Goal: Find contact information: Obtain details needed to contact an individual or organization

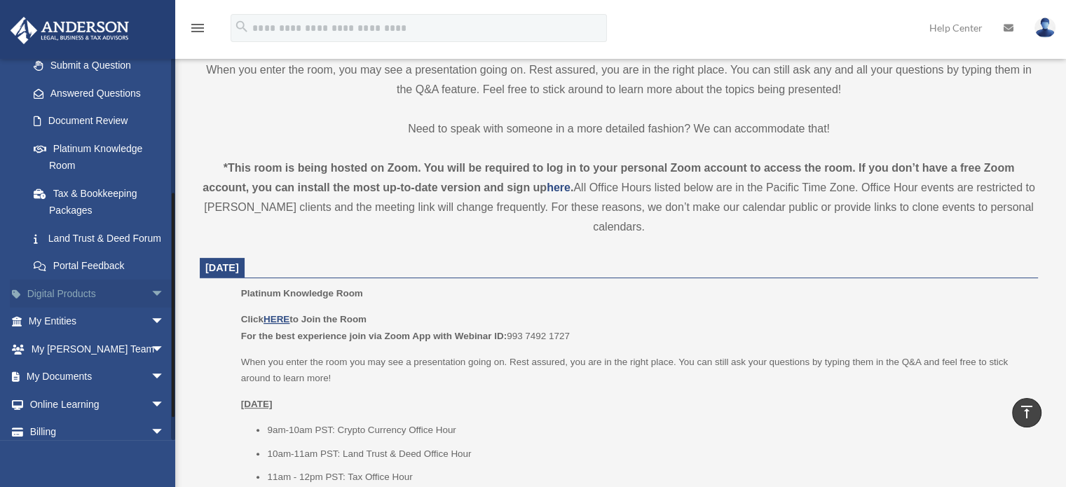
scroll to position [258, 0]
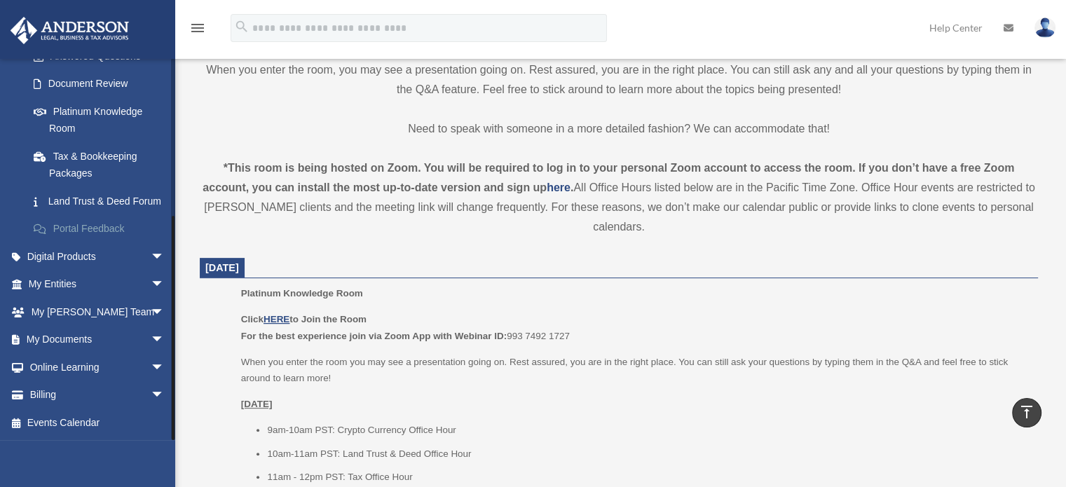
click at [85, 224] on link "Portal Feedback" at bounding box center [103, 229] width 166 height 28
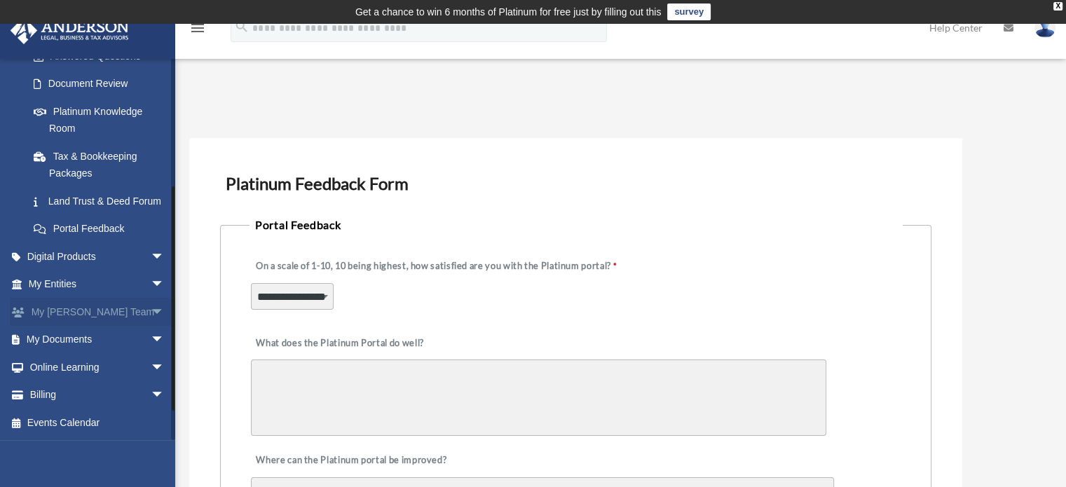
scroll to position [258, 0]
click at [151, 308] on span "arrow_drop_down" at bounding box center [165, 312] width 28 height 29
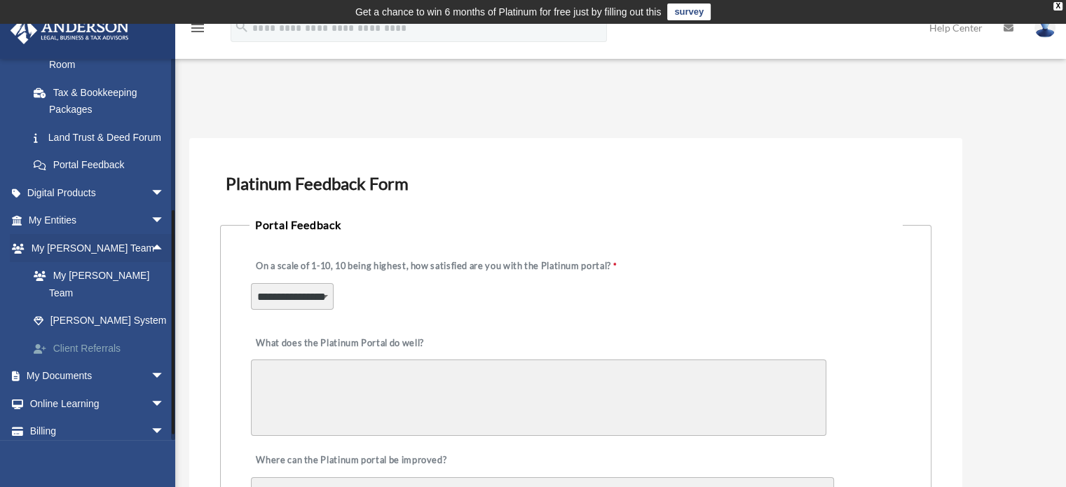
scroll to position [328, 0]
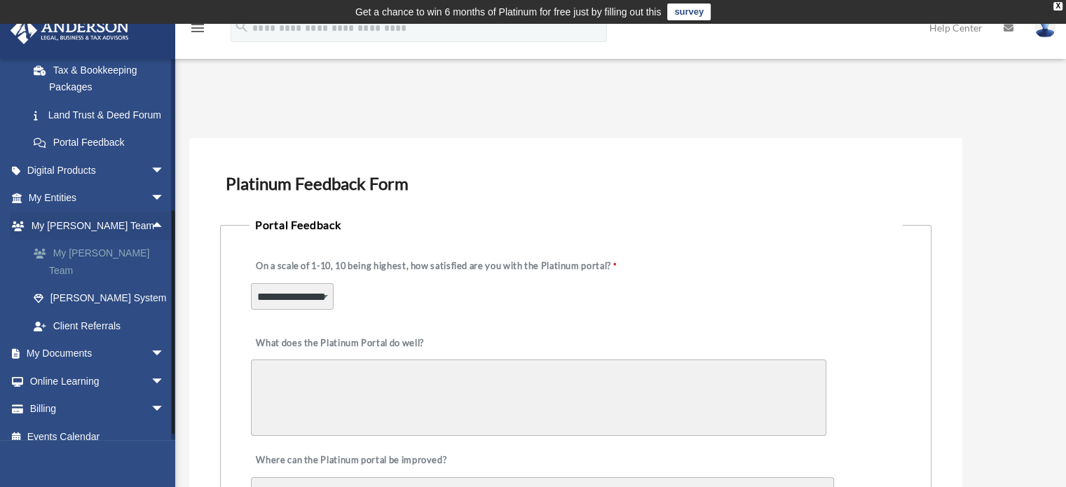
click at [89, 271] on link "My [PERSON_NAME] Team" at bounding box center [103, 262] width 166 height 45
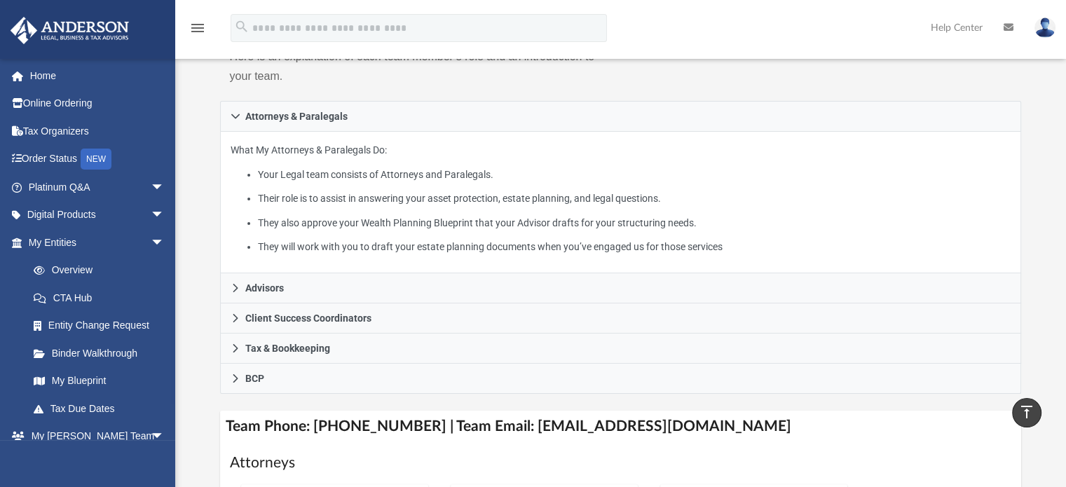
scroll to position [140, 0]
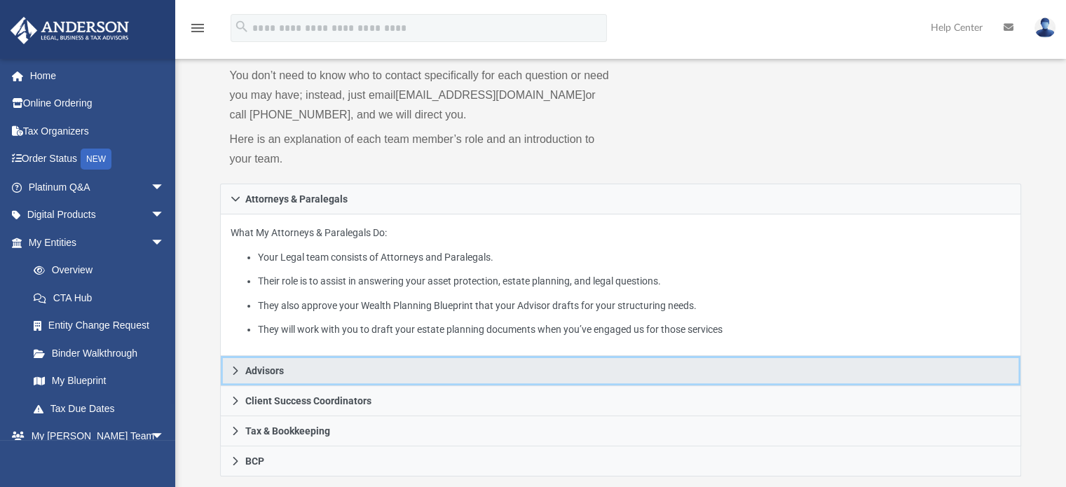
click at [233, 372] on icon at bounding box center [236, 371] width 10 height 10
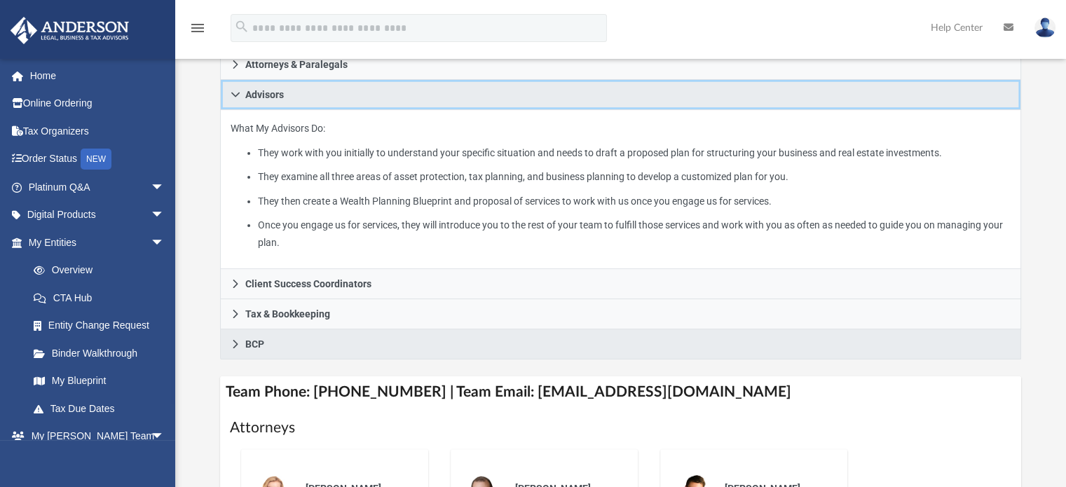
scroll to position [280, 0]
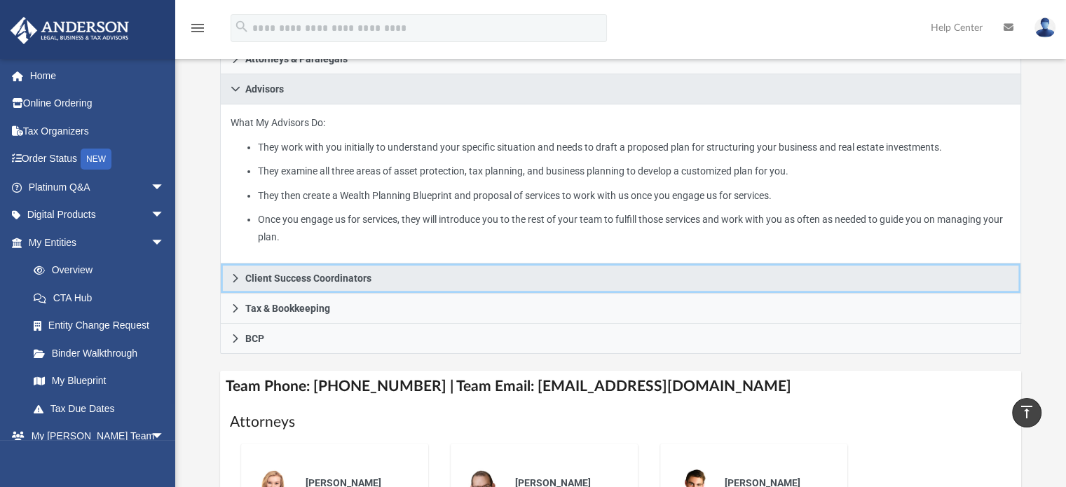
click at [238, 277] on link "Client Success Coordinators" at bounding box center [621, 279] width 802 height 30
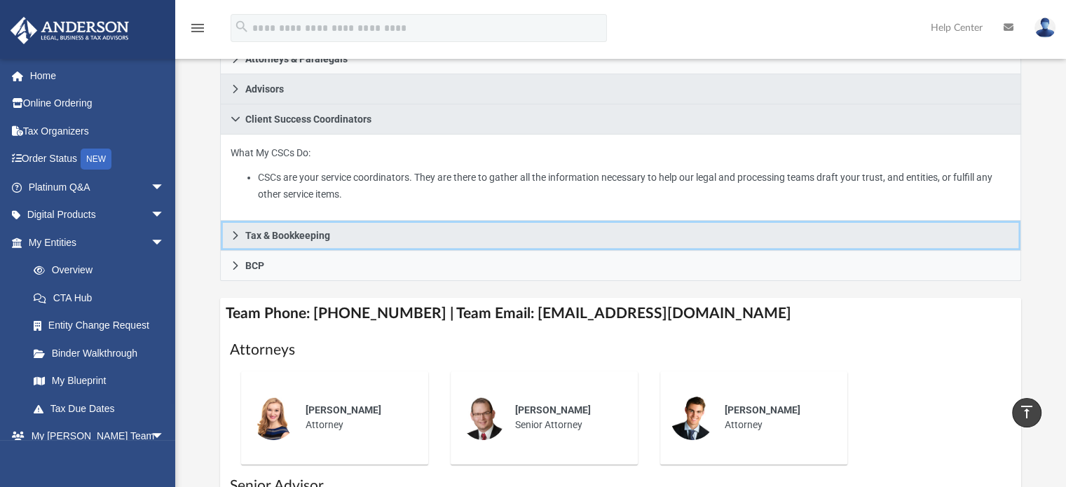
click at [235, 234] on icon at bounding box center [236, 236] width 10 height 10
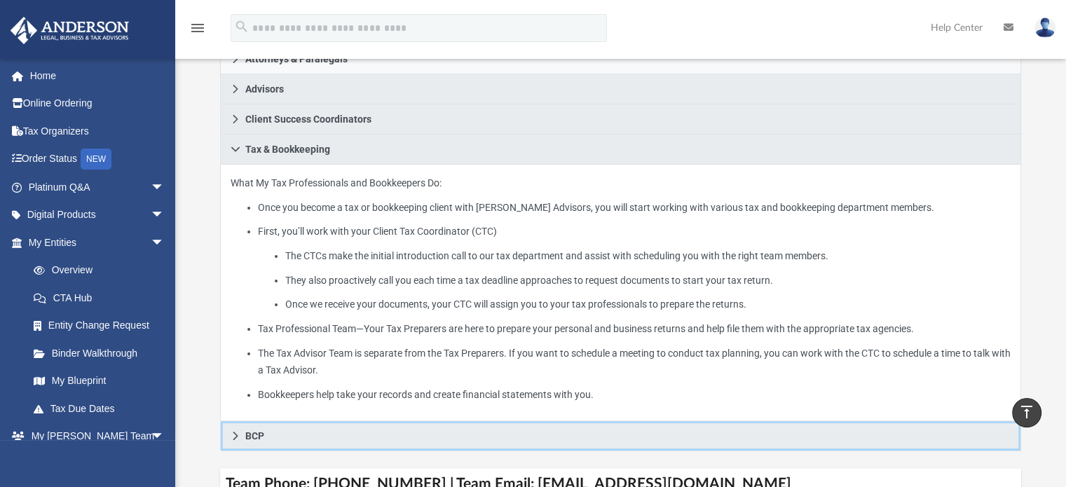
click at [240, 432] on link "BCP" at bounding box center [621, 436] width 802 height 30
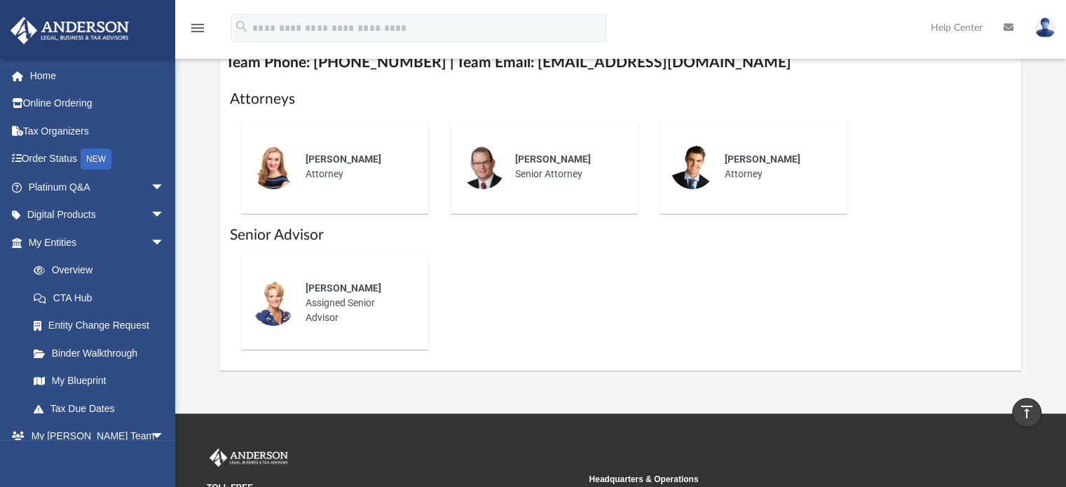
scroll to position [631, 0]
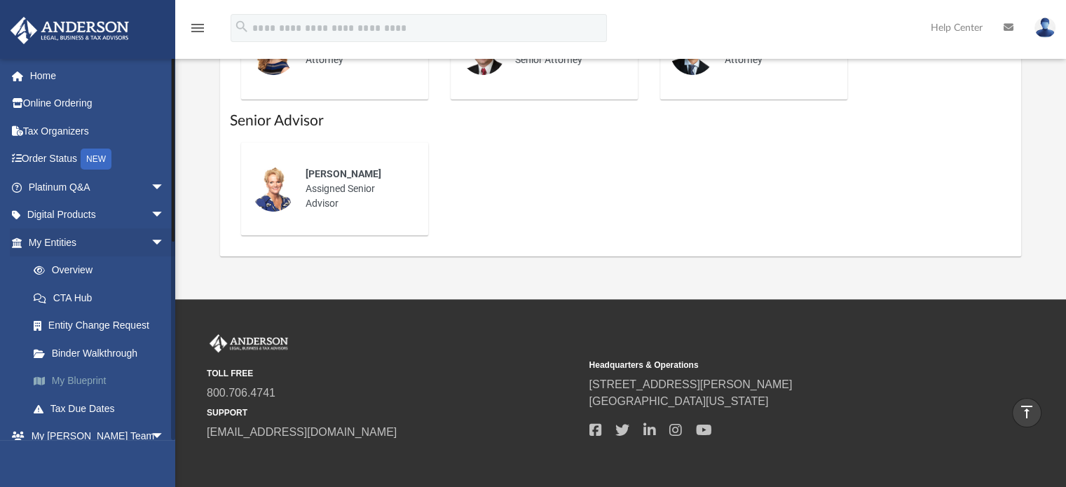
click at [61, 376] on link "My Blueprint" at bounding box center [103, 381] width 166 height 28
